Goal: Navigation & Orientation: Find specific page/section

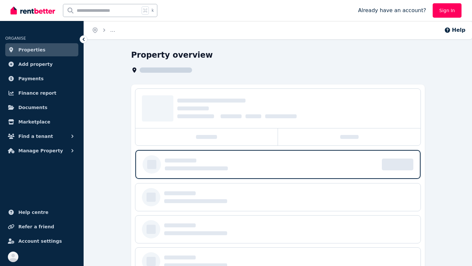
scroll to position [53, 0]
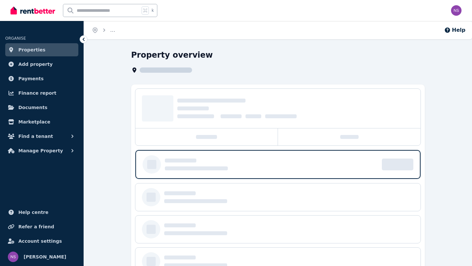
scroll to position [52, 0]
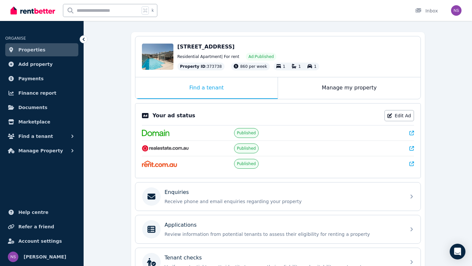
click at [412, 133] on icon at bounding box center [412, 133] width 5 height 5
